Goal: Transaction & Acquisition: Download file/media

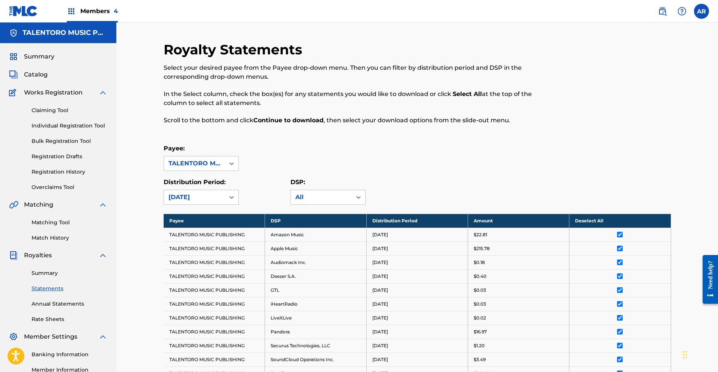
click at [92, 12] on span "Members 4" at bounding box center [99, 11] width 38 height 9
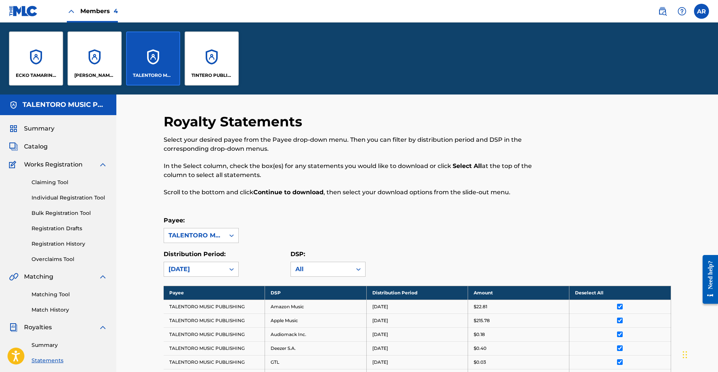
click at [194, 77] on p "TINTERO PUBLISHING" at bounding box center [211, 75] width 41 height 7
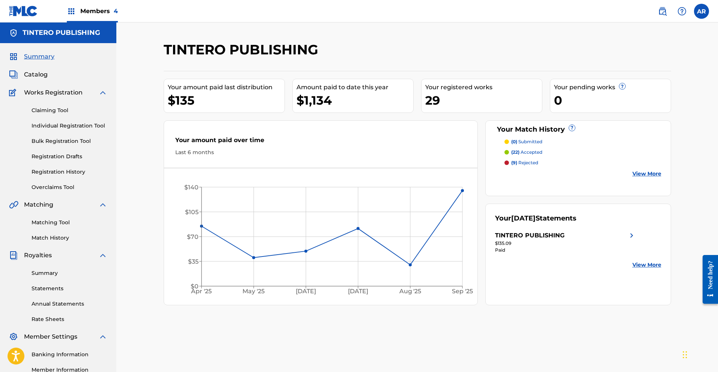
click at [39, 77] on span "Catalog" at bounding box center [36, 74] width 24 height 9
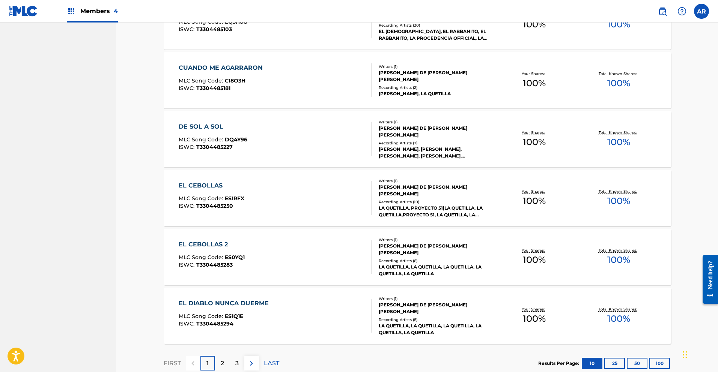
scroll to position [484, 0]
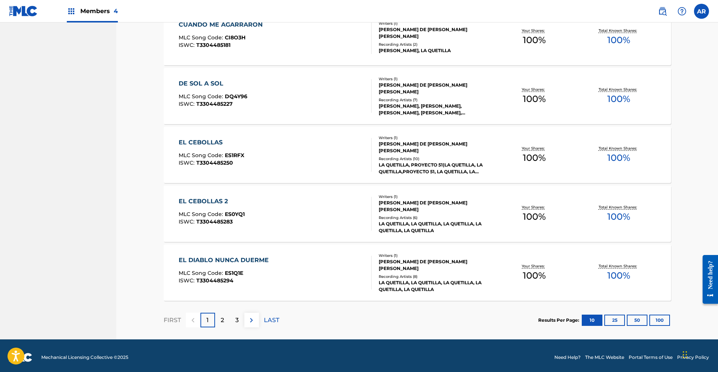
click at [223, 317] on p "2" at bounding box center [222, 320] width 3 height 9
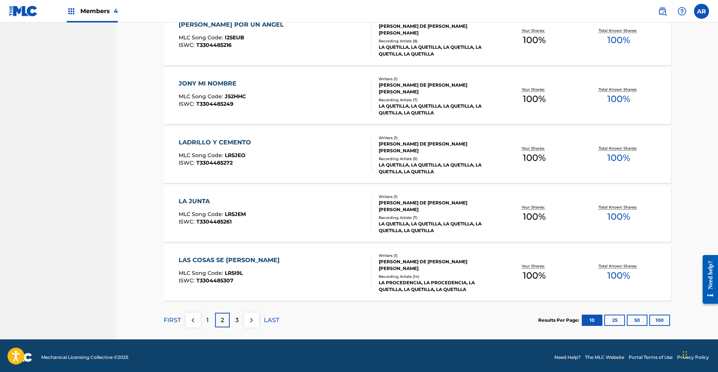
click at [237, 322] on p "3" at bounding box center [236, 320] width 3 height 9
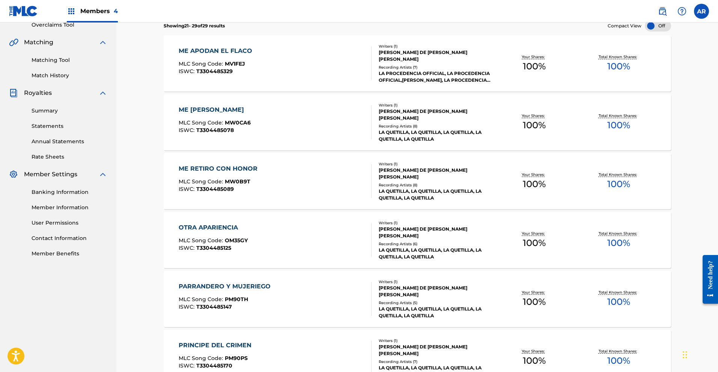
scroll to position [0, 0]
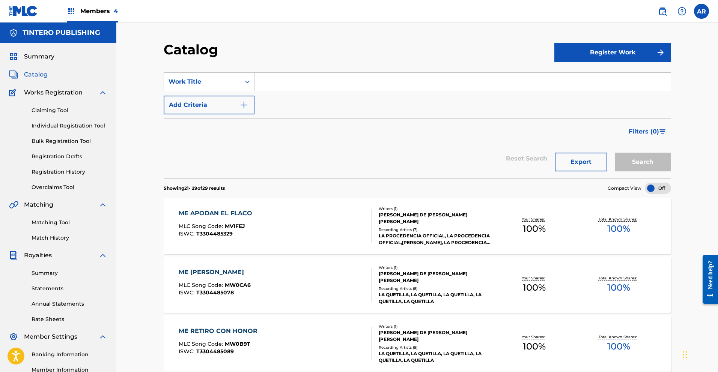
click at [97, 11] on span "Members 4" at bounding box center [99, 11] width 38 height 9
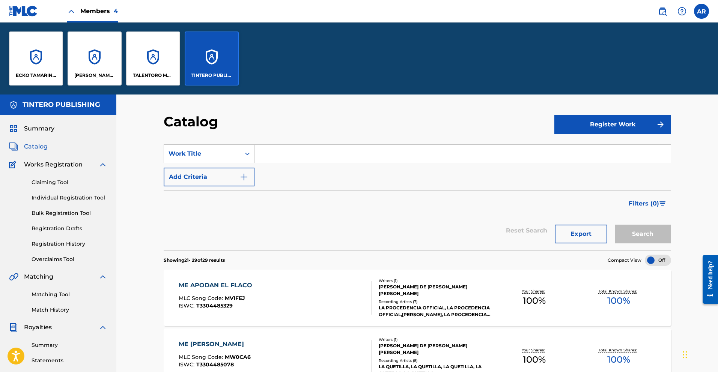
click at [98, 72] on p "[PERSON_NAME] PUBLISHING" at bounding box center [94, 75] width 41 height 7
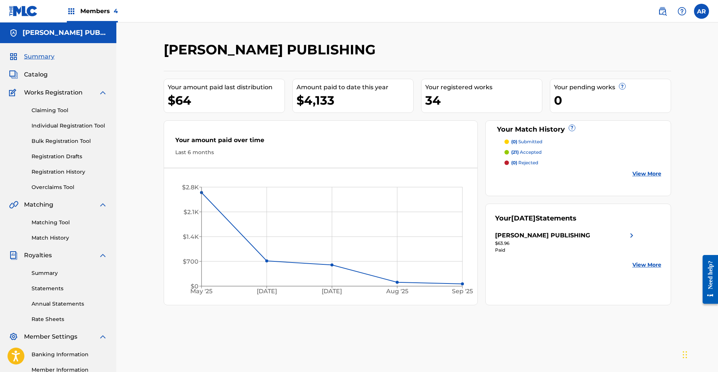
click at [54, 289] on link "Statements" at bounding box center [70, 289] width 76 height 8
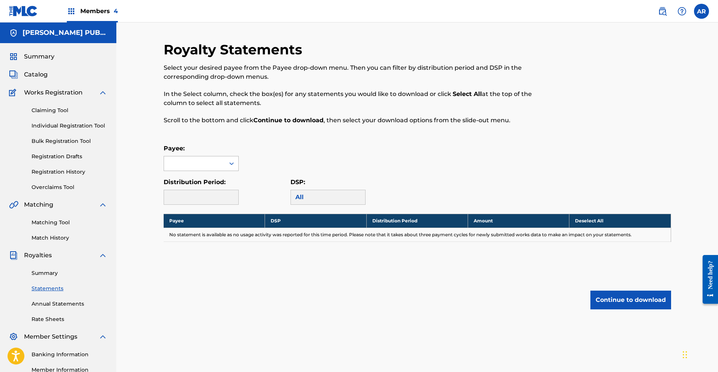
click at [231, 164] on icon at bounding box center [232, 164] width 8 height 8
click at [227, 185] on div "[PERSON_NAME] PUBLISHING" at bounding box center [201, 185] width 74 height 28
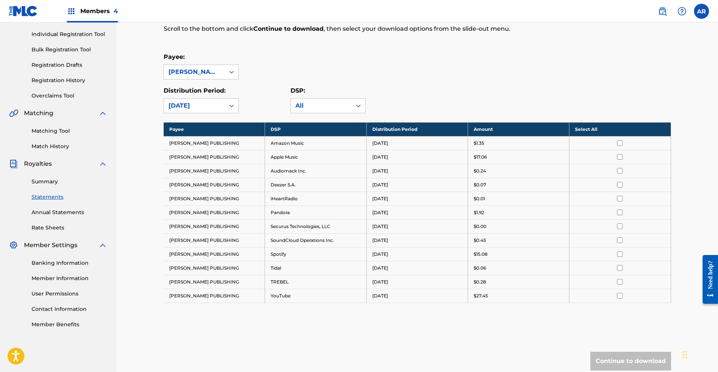
scroll to position [122, 0]
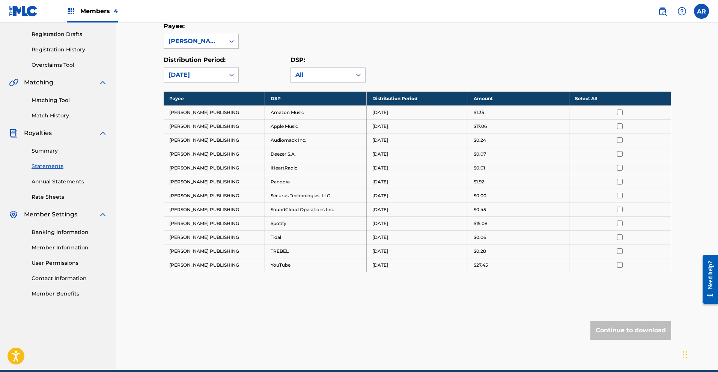
click at [619, 114] on input "checkbox" at bounding box center [620, 113] width 6 height 6
click at [621, 125] on input "checkbox" at bounding box center [620, 127] width 6 height 6
click at [622, 139] on input "checkbox" at bounding box center [620, 140] width 6 height 6
click at [621, 153] on input "checkbox" at bounding box center [620, 154] width 6 height 6
click at [621, 169] on input "checkbox" at bounding box center [620, 168] width 6 height 6
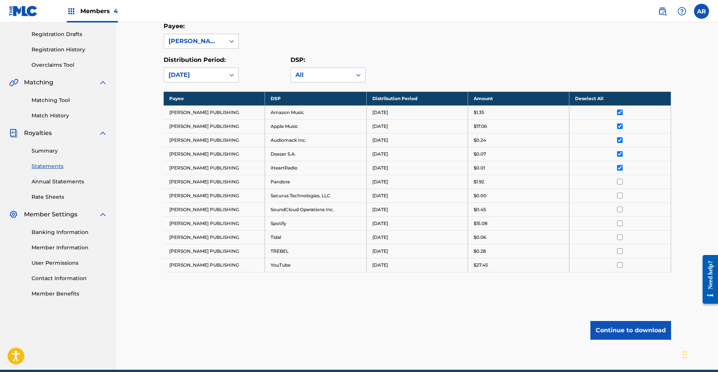
click at [620, 180] on input "checkbox" at bounding box center [620, 182] width 6 height 6
click at [620, 197] on input "checkbox" at bounding box center [620, 196] width 6 height 6
click at [619, 211] on input "checkbox" at bounding box center [620, 210] width 6 height 6
click at [620, 223] on input "checkbox" at bounding box center [620, 224] width 6 height 6
click at [620, 237] on input "checkbox" at bounding box center [620, 238] width 6 height 6
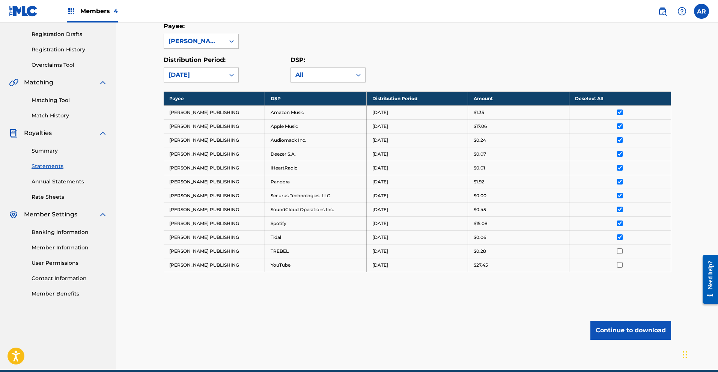
click at [621, 249] on input "checkbox" at bounding box center [620, 252] width 6 height 6
click at [620, 265] on input "checkbox" at bounding box center [620, 265] width 6 height 6
click at [627, 330] on button "Continue to download" at bounding box center [631, 330] width 81 height 19
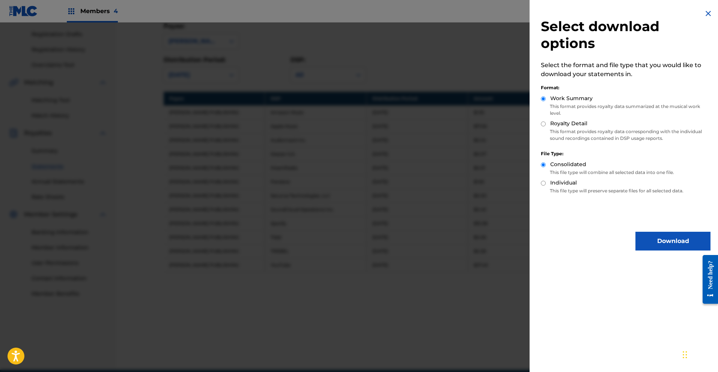
click at [542, 125] on input "Royalty Detail" at bounding box center [543, 124] width 5 height 5
radio input "true"
click at [676, 240] on button "Download" at bounding box center [673, 241] width 75 height 19
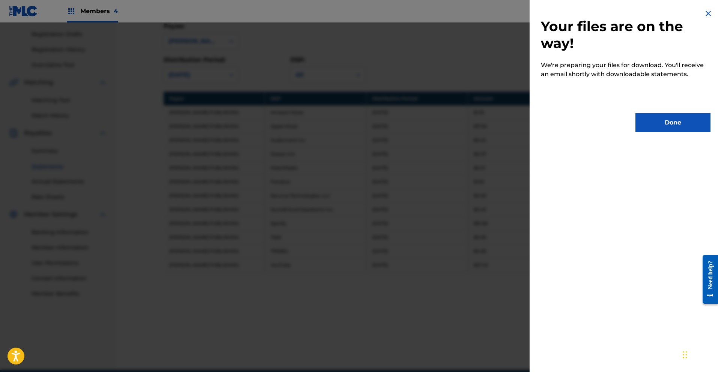
click at [669, 125] on button "Done" at bounding box center [673, 122] width 75 height 19
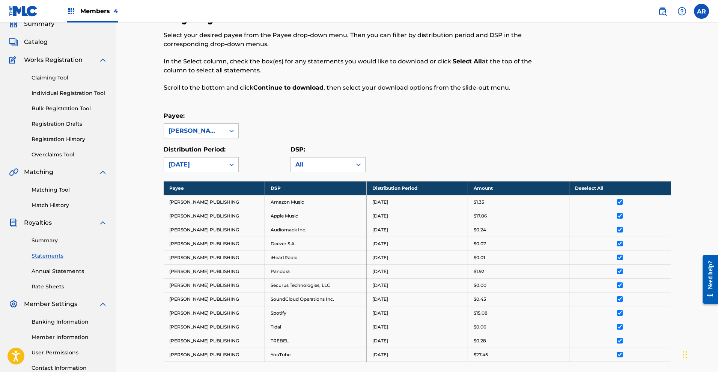
scroll to position [0, 0]
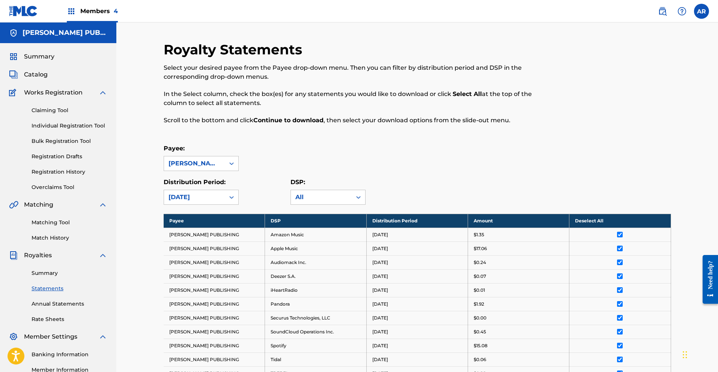
click at [102, 7] on span "Members 4" at bounding box center [99, 11] width 38 height 9
